Goal: Navigation & Orientation: Find specific page/section

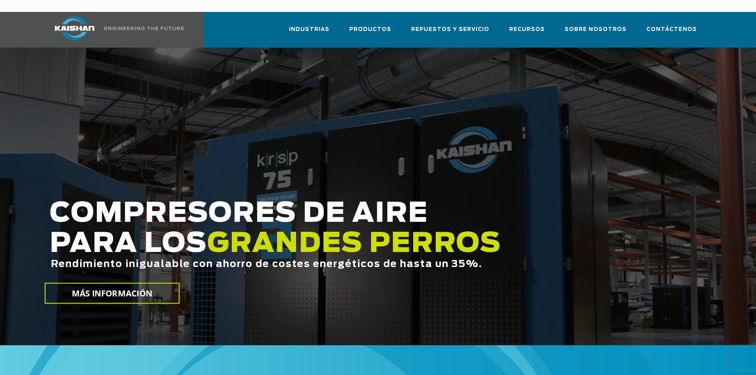
click at [706, 71] on div at bounding box center [378, 197] width 756 height 298
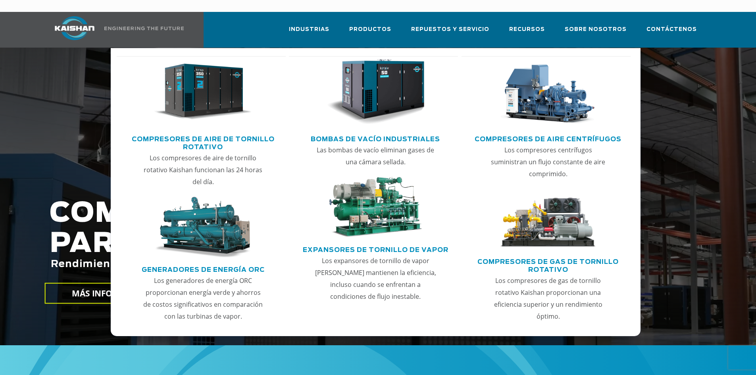
click at [205, 83] on img "Menú principal" at bounding box center [203, 92] width 98 height 66
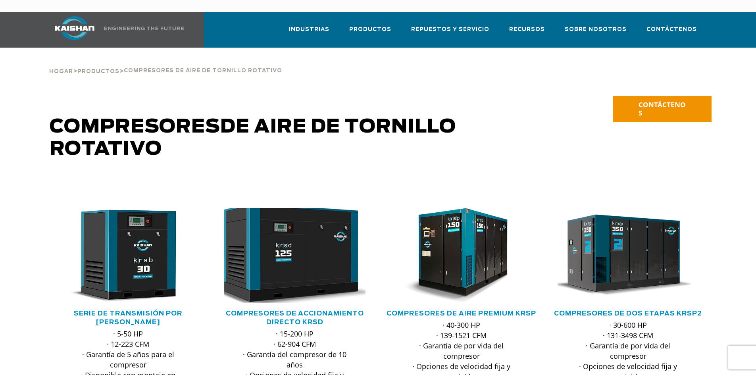
click at [303, 285] on img at bounding box center [289, 255] width 156 height 105
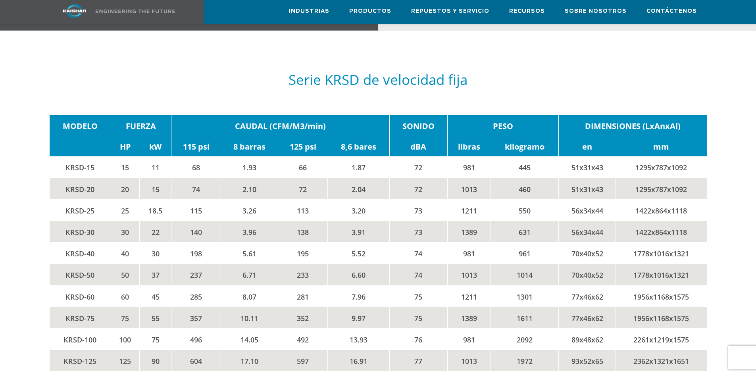
scroll to position [1260, 0]
